Goal: Book appointment/travel/reservation

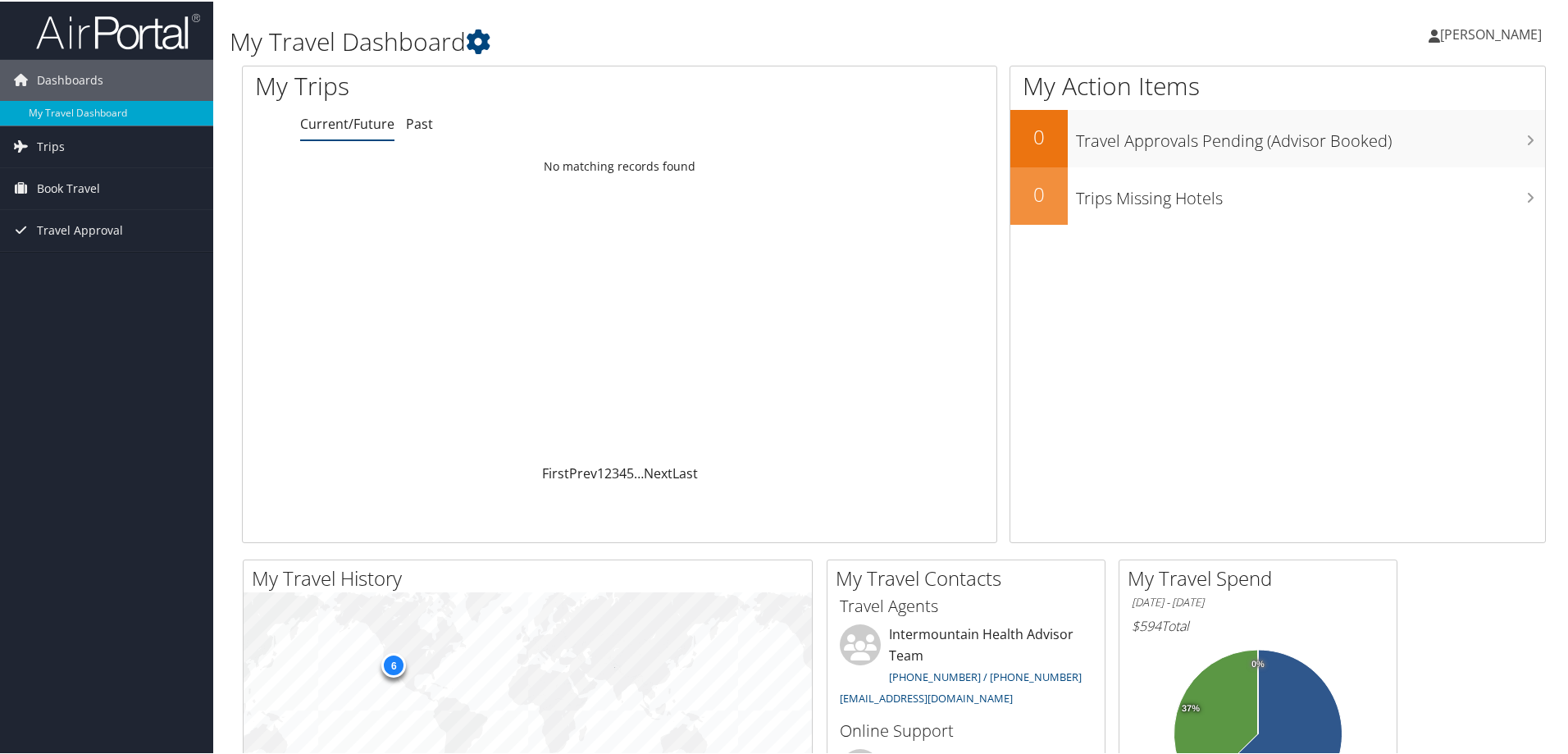
drag, startPoint x: 71, startPoint y: 189, endPoint x: 118, endPoint y: 213, distance: 52.8
click at [71, 188] on span "Book Travel" at bounding box center [68, 187] width 63 height 41
click at [78, 278] on link "Book/Manage Online Trips" at bounding box center [106, 268] width 214 height 24
click at [119, 273] on link "Book/Manage Online Trips" at bounding box center [106, 268] width 214 height 24
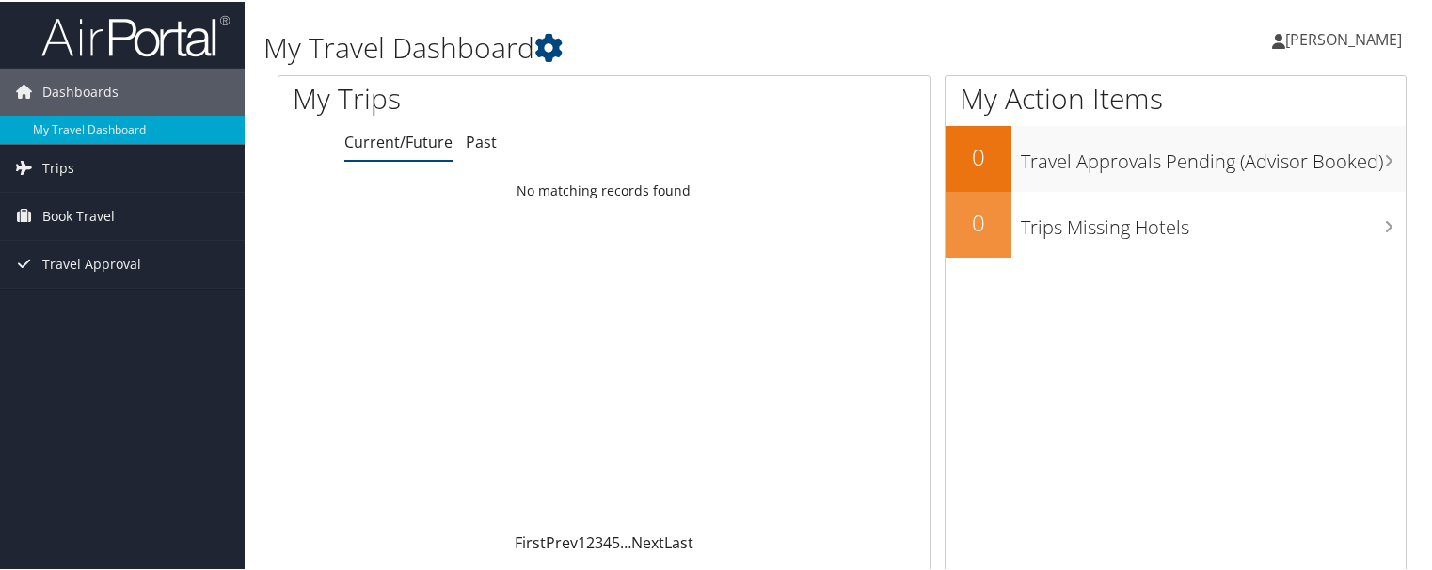
click at [710, 512] on div "Loading... No matching records found" at bounding box center [603, 351] width 651 height 358
